Goal: Transaction & Acquisition: Obtain resource

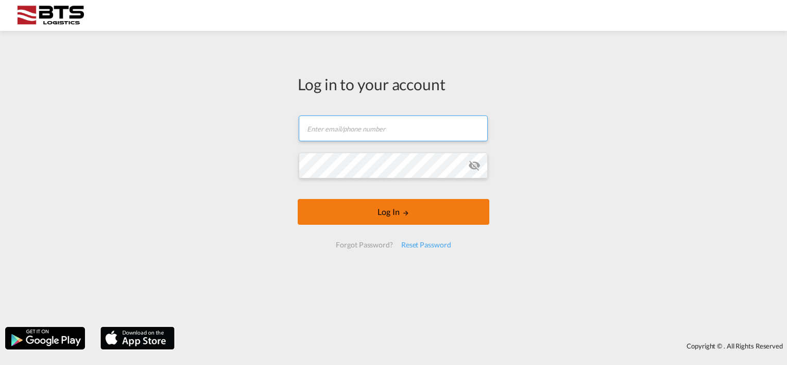
type input "[EMAIL_ADDRESS][DOMAIN_NAME]"
click at [400, 215] on button "Log In" at bounding box center [394, 212] width 192 height 26
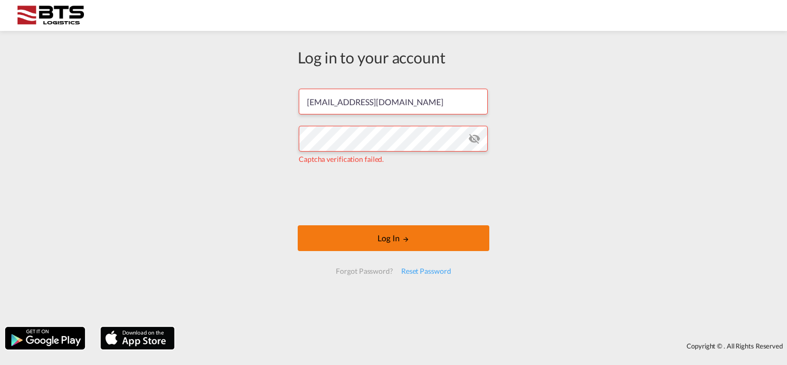
click at [373, 239] on button "Log In" at bounding box center [394, 238] width 192 height 26
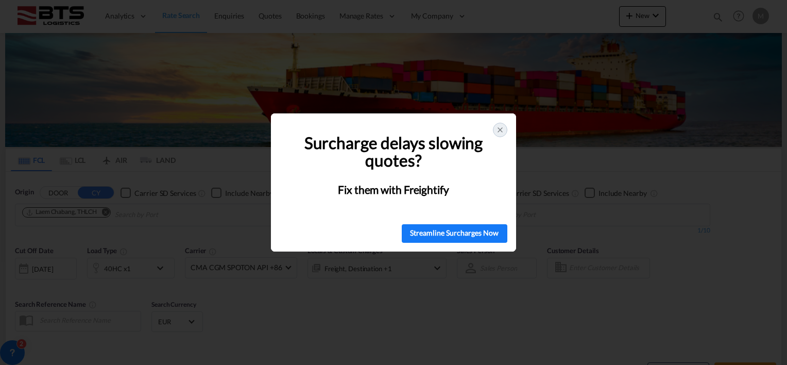
click at [497, 127] on icon at bounding box center [500, 130] width 8 height 8
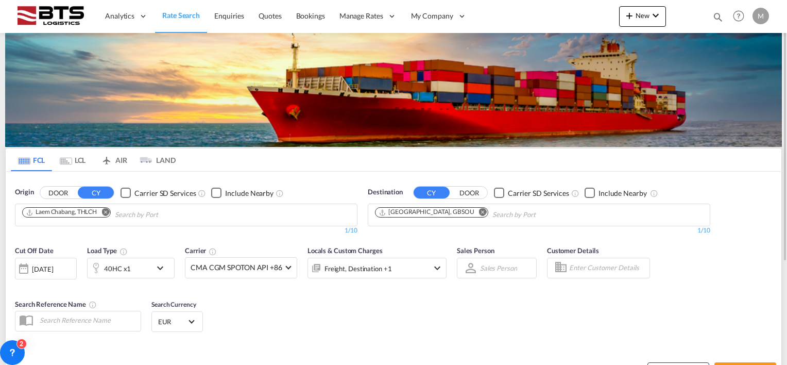
click at [104, 209] on md-icon "Remove" at bounding box center [105, 212] width 8 height 8
click at [479, 210] on md-icon "Remove" at bounding box center [483, 212] width 8 height 8
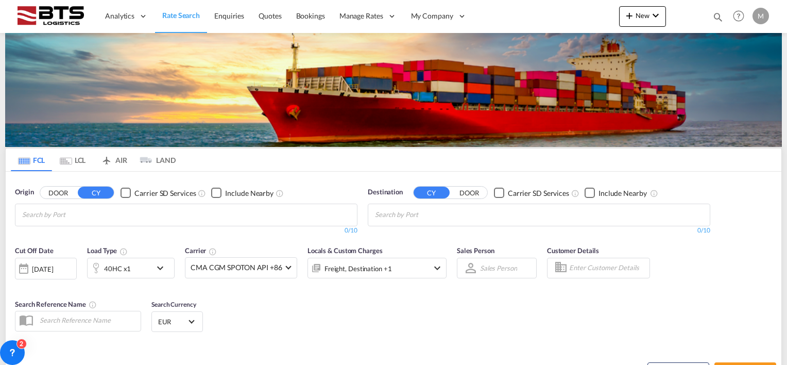
click at [83, 212] on body "Analytics Reports Dashboard Rate Search Enquiries Quotes Bookings" at bounding box center [393, 182] width 787 height 365
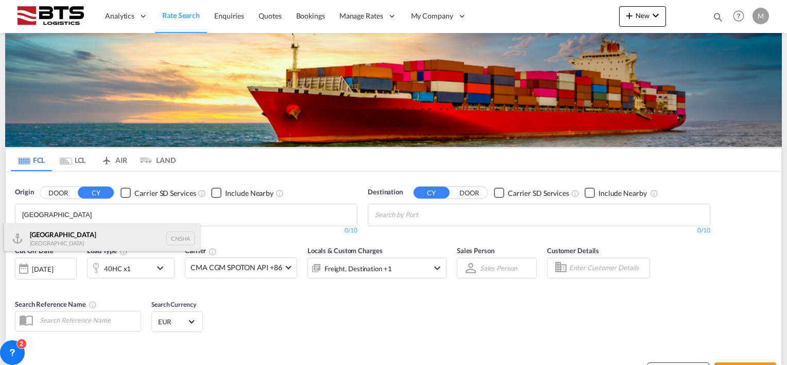
type input "[GEOGRAPHIC_DATA]"
click at [80, 233] on div "Shanghai [GEOGRAPHIC_DATA] CNSHA" at bounding box center [102, 238] width 196 height 31
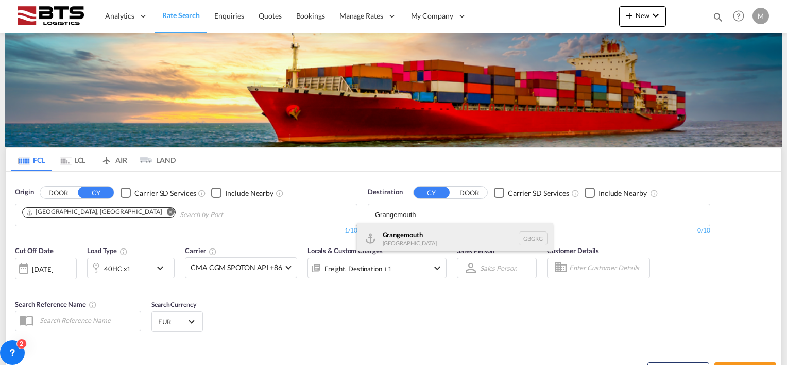
type input "Grangemouth"
click at [422, 233] on div "[GEOGRAPHIC_DATA] [GEOGRAPHIC_DATA] GBGRG" at bounding box center [455, 238] width 196 height 31
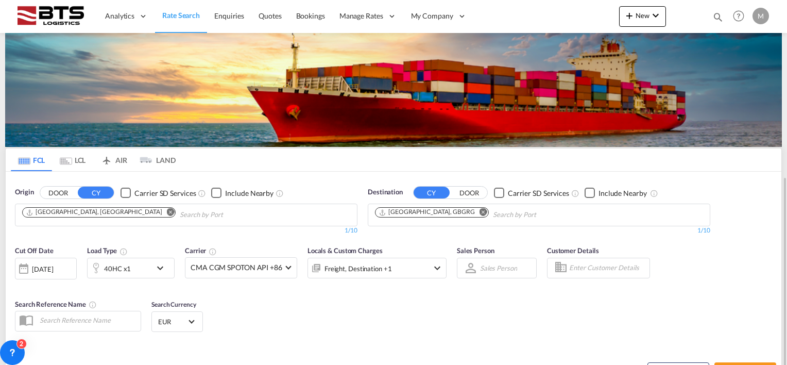
scroll to position [103, 0]
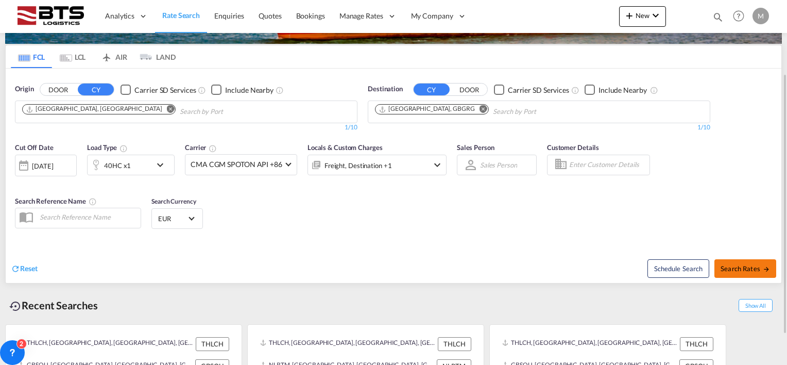
click at [740, 267] on span "Search Rates" at bounding box center [745, 268] width 49 height 8
type input "CNSHA to GBGRG / [DATE]"
